Goal: Find contact information: Find contact information

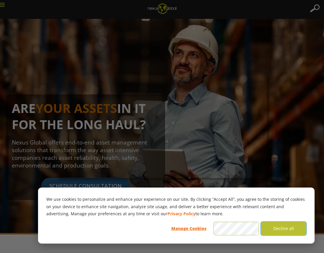
click at [287, 229] on button "Decline all" at bounding box center [283, 229] width 45 height 14
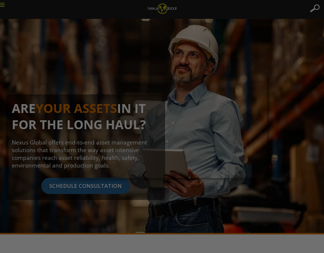
click at [163, 61] on div at bounding box center [163, 128] width 327 height 256
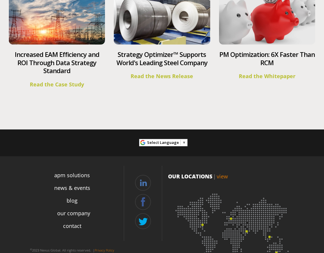
scroll to position [2242, 0]
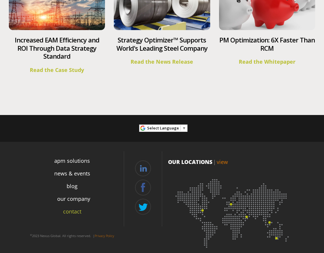
click at [78, 208] on link "contact" at bounding box center [72, 212] width 18 height 8
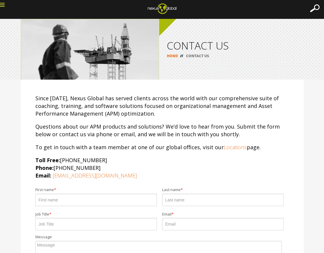
click at [3, 7] on icon at bounding box center [2, 4] width 5 height 5
click at [1, 4] on icon at bounding box center [2, 4] width 5 height 5
click at [3, 6] on icon at bounding box center [2, 4] width 5 height 5
click at [1, 6] on icon at bounding box center [2, 4] width 5 height 5
